Goal: Find specific page/section: Find specific page/section

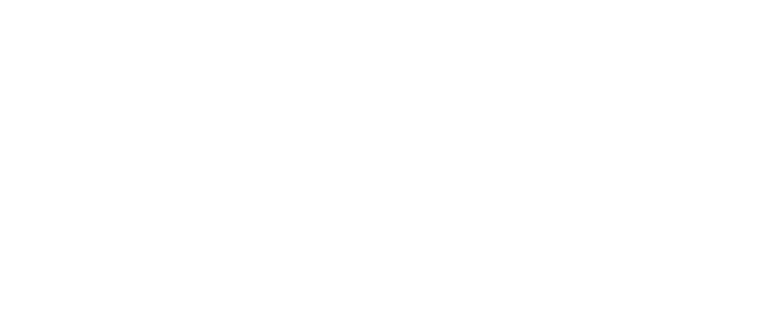
drag, startPoint x: 118, startPoint y: 4, endPoint x: 137, endPoint y: 173, distance: 169.5
click at [137, 0] on html at bounding box center [385, 0] width 770 height 0
click at [129, 0] on html at bounding box center [385, 0] width 770 height 0
click at [357, 0] on html at bounding box center [385, 0] width 770 height 0
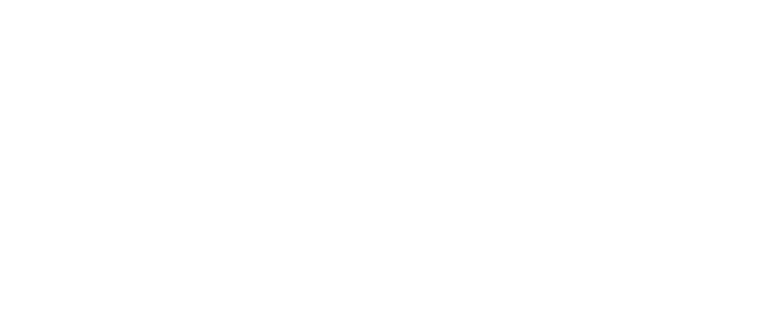
click at [357, 0] on html at bounding box center [385, 0] width 770 height 0
click at [306, 0] on html at bounding box center [385, 0] width 770 height 0
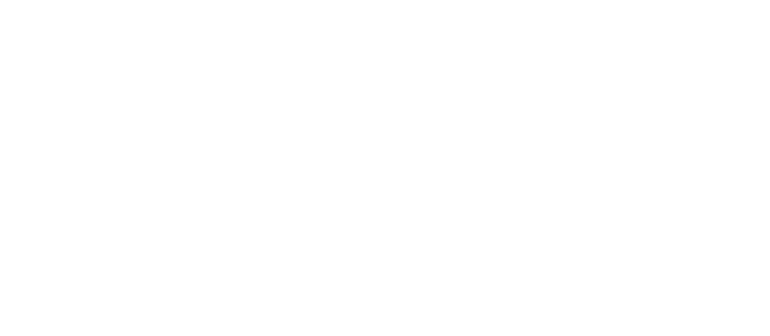
click at [306, 0] on html at bounding box center [385, 0] width 770 height 0
